Goal: Find specific page/section: Find specific page/section

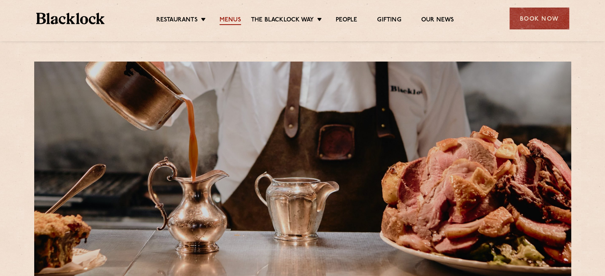
click at [233, 19] on link "Menus" at bounding box center [229, 20] width 21 height 9
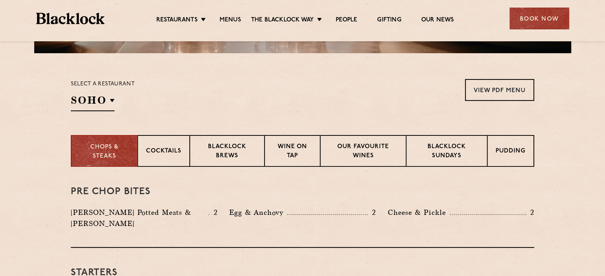
scroll to position [318, 0]
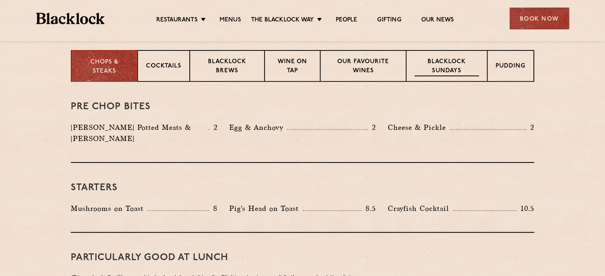
click at [443, 66] on p "Blacklock Sundays" at bounding box center [446, 67] width 64 height 19
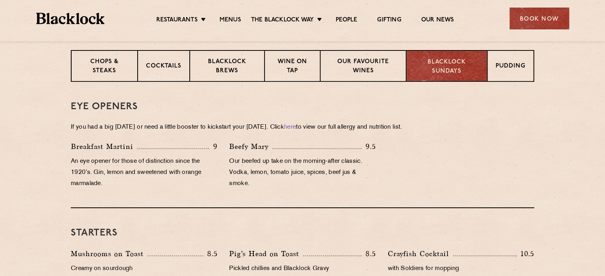
click at [442, 71] on p "Blacklock Sundays" at bounding box center [446, 67] width 64 height 18
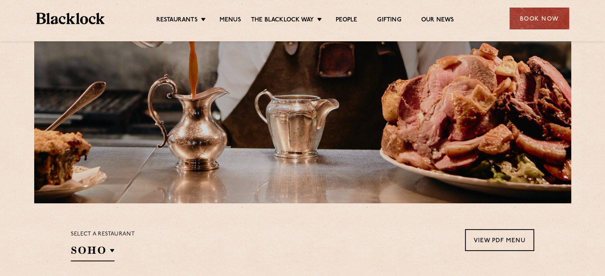
scroll to position [0, 0]
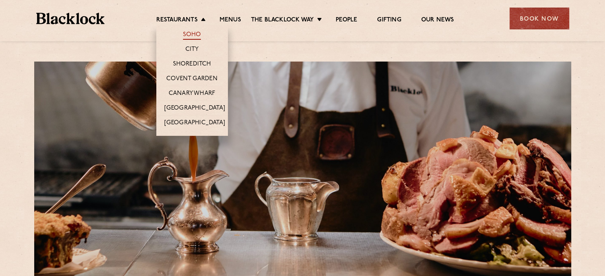
click at [191, 32] on link "Soho" at bounding box center [192, 35] width 18 height 9
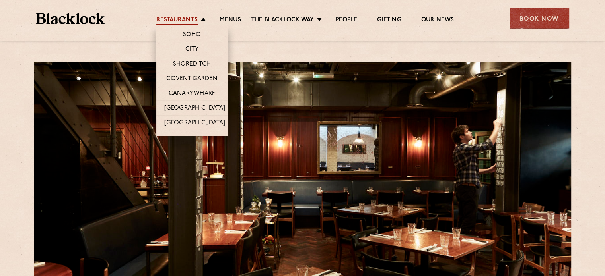
click at [181, 16] on link "Restaurants" at bounding box center [176, 20] width 41 height 9
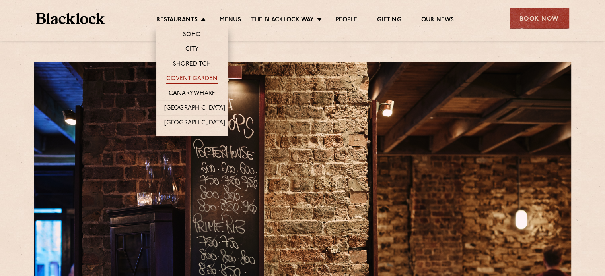
click at [178, 77] on link "Covent Garden" at bounding box center [191, 79] width 51 height 9
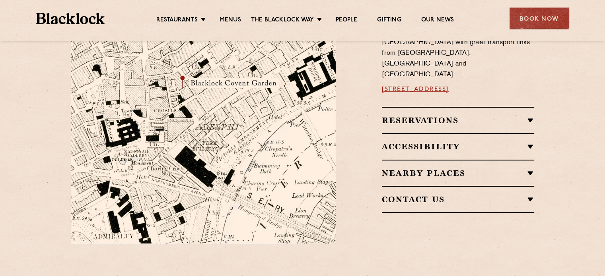
scroll to position [496, 0]
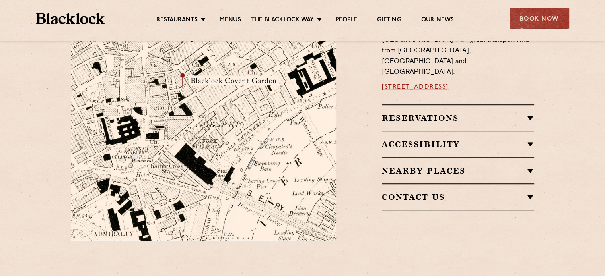
click at [432, 140] on h2 "Accessibility" at bounding box center [458, 145] width 152 height 10
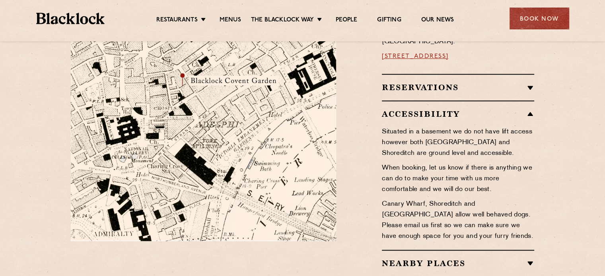
click at [437, 127] on p "Situated in a basement we do not have lift access however both Canary Wharf and…" at bounding box center [458, 143] width 152 height 32
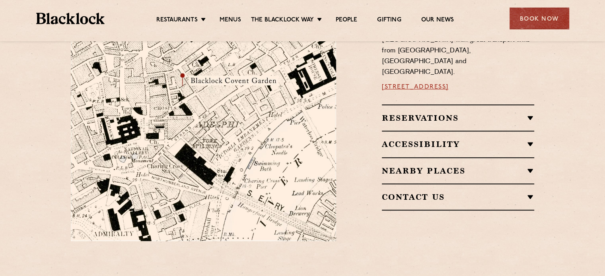
click at [453, 113] on h2 "Reservations" at bounding box center [458, 118] width 152 height 10
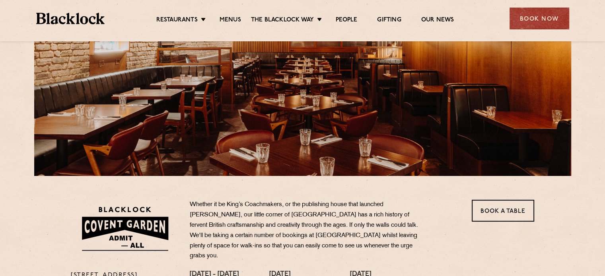
scroll to position [0, 0]
